Goal: Navigation & Orientation: Find specific page/section

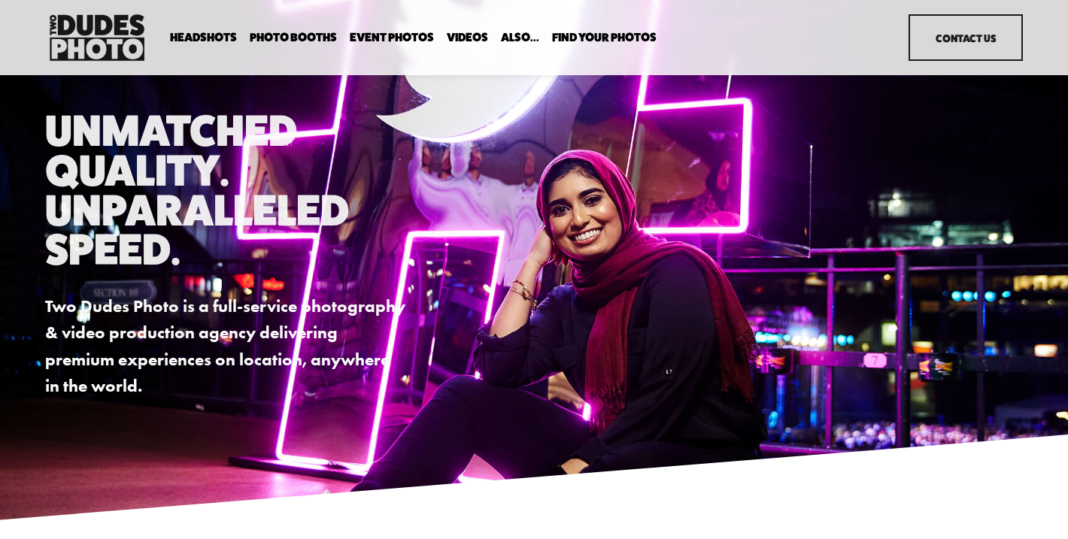
click at [470, 34] on link "Videos" at bounding box center [467, 38] width 41 height 14
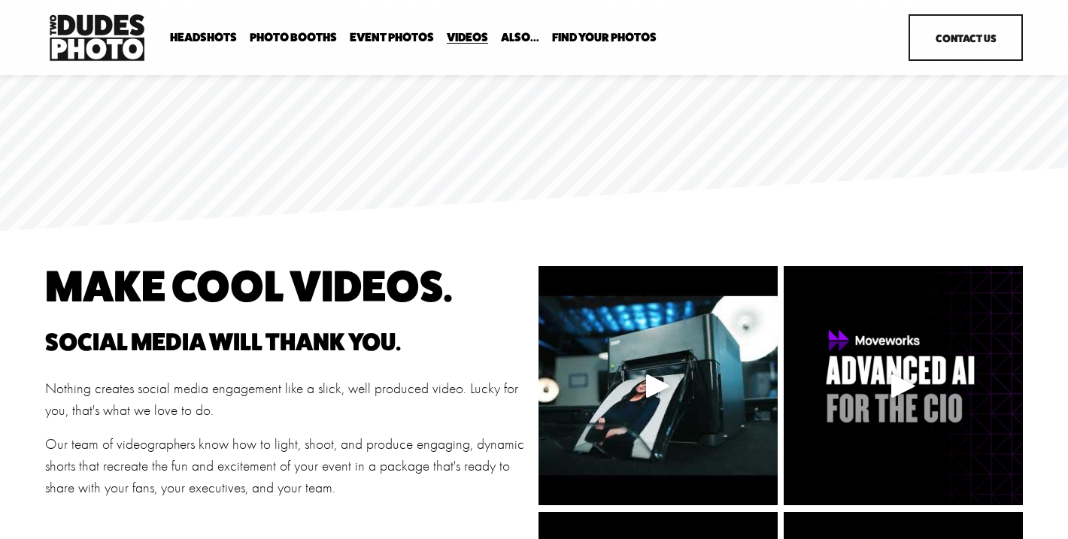
click at [393, 38] on link "Event Photos" at bounding box center [392, 38] width 84 height 14
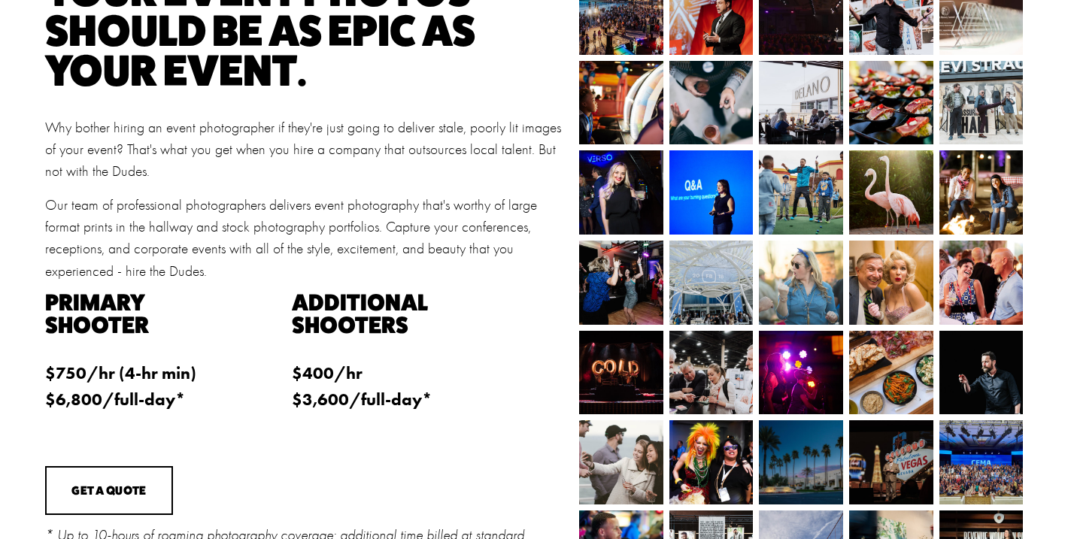
scroll to position [298, 0]
